Goal: Task Accomplishment & Management: Use online tool/utility

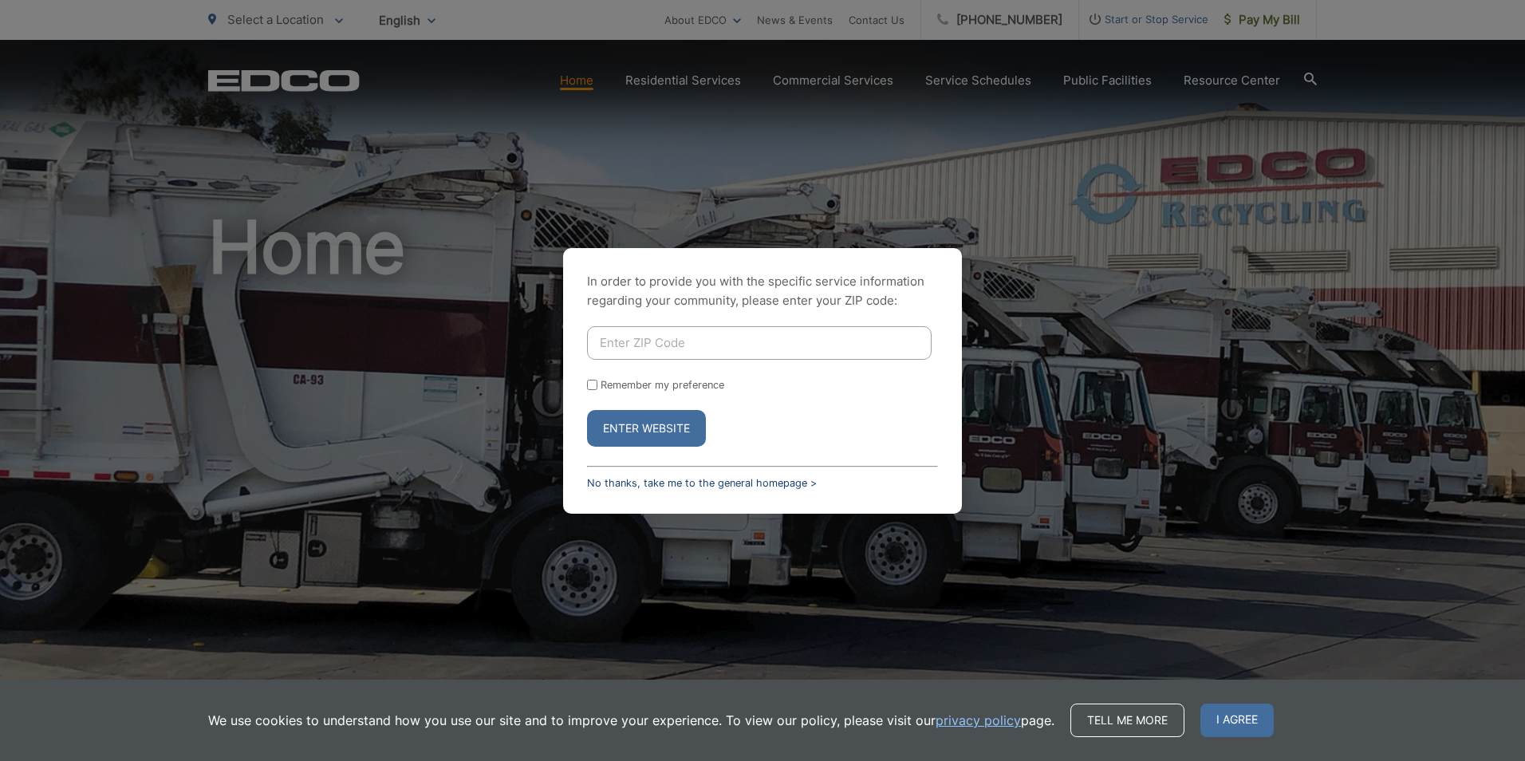
click at [642, 487] on link "No thanks, take me to the general homepage >" at bounding box center [702, 483] width 230 height 12
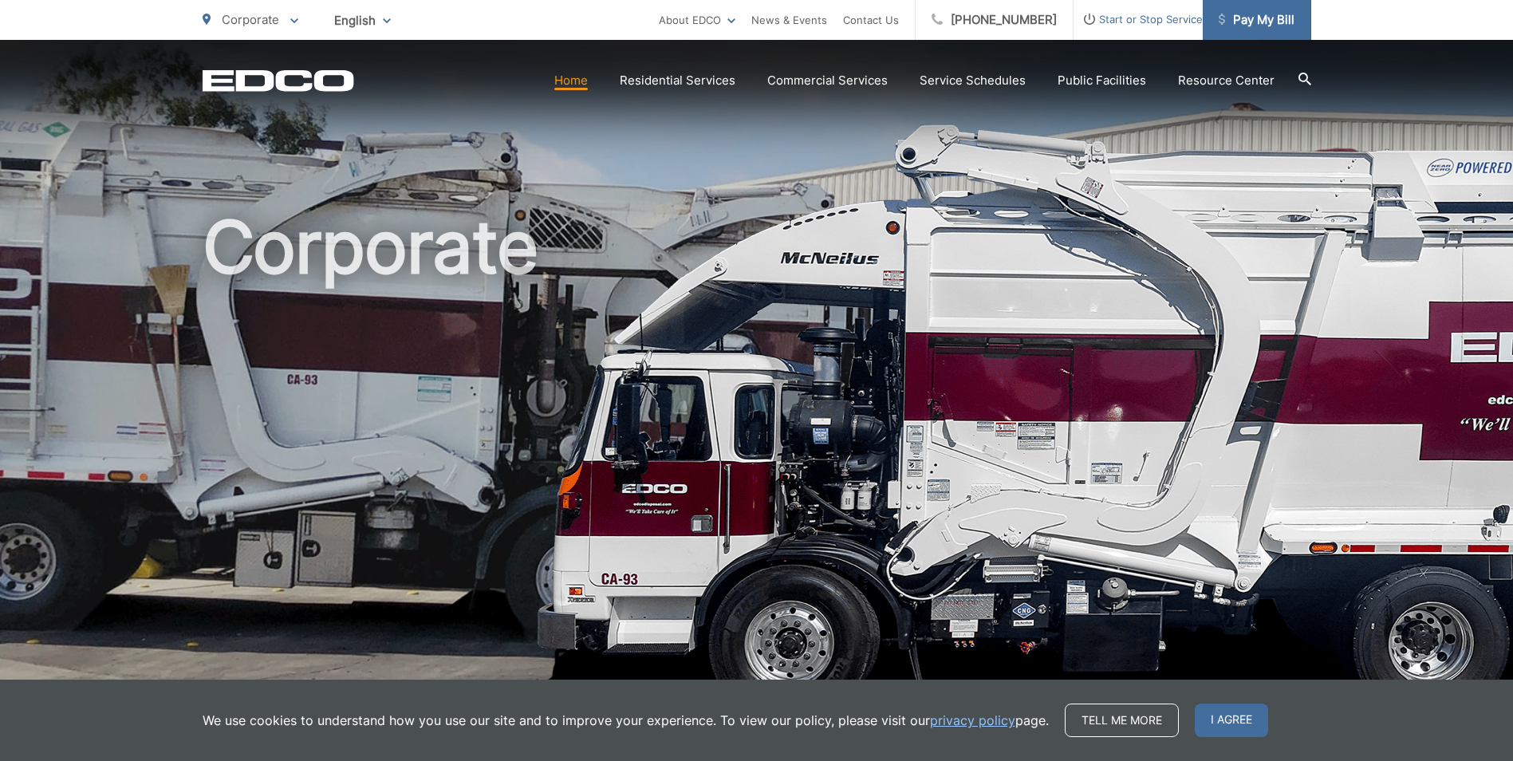
click at [1258, 18] on span "Pay My Bill" at bounding box center [1257, 19] width 76 height 19
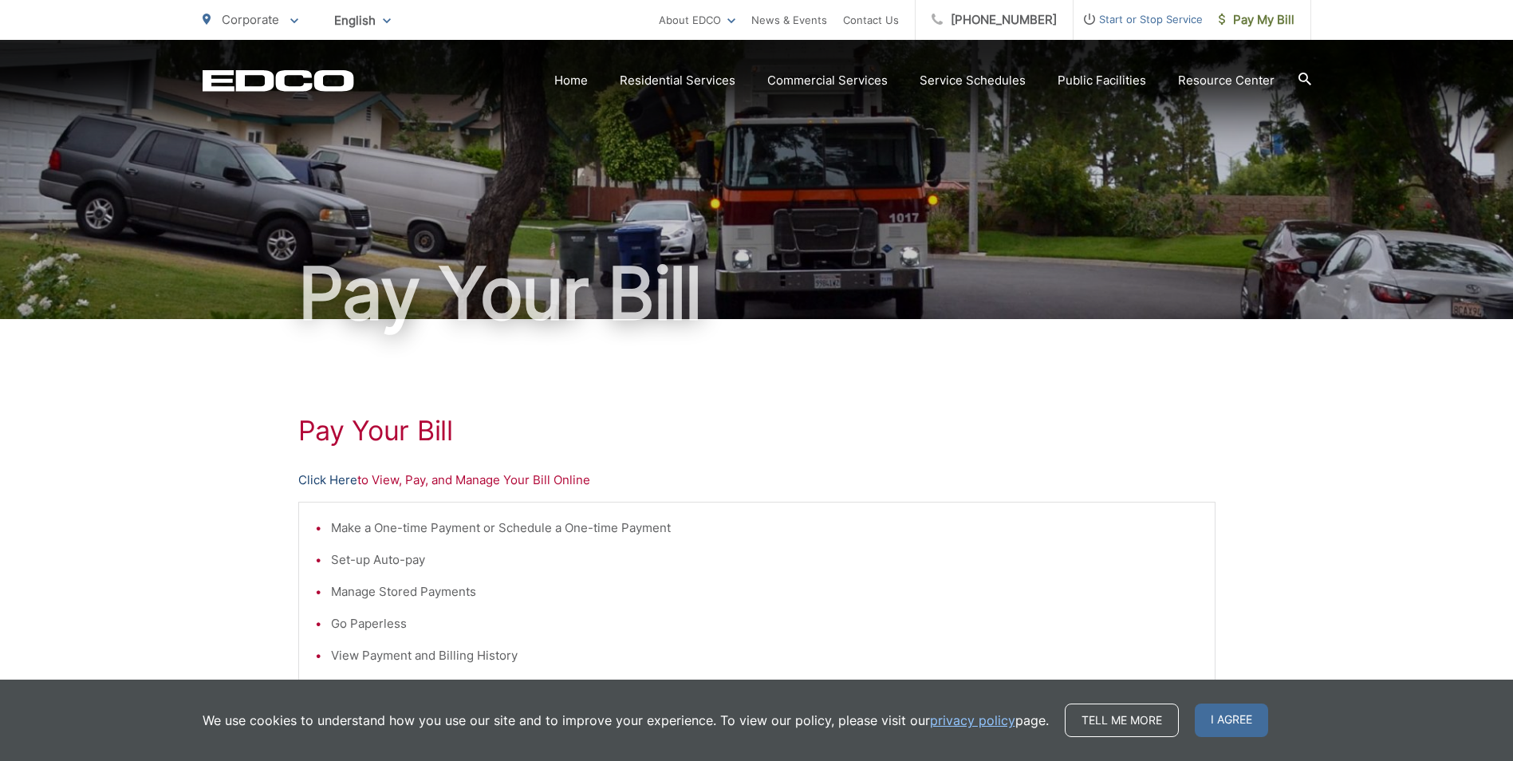
click at [320, 479] on link "Click Here" at bounding box center [327, 480] width 59 height 19
